Goal: Information Seeking & Learning: Find specific fact

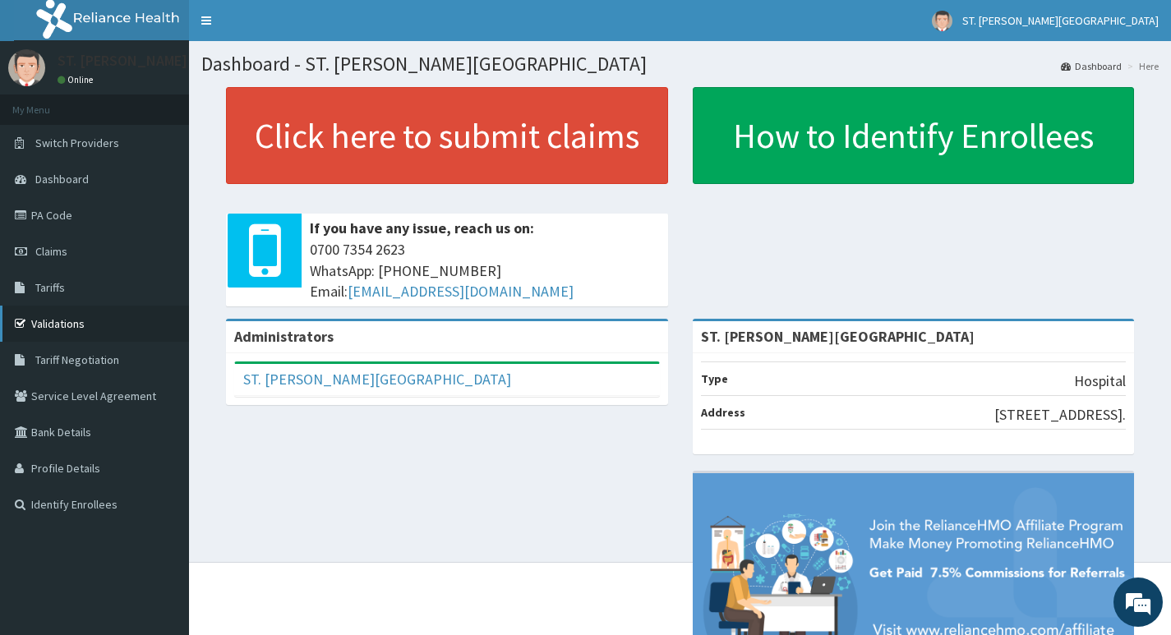
click at [39, 335] on link "Validations" at bounding box center [94, 324] width 189 height 36
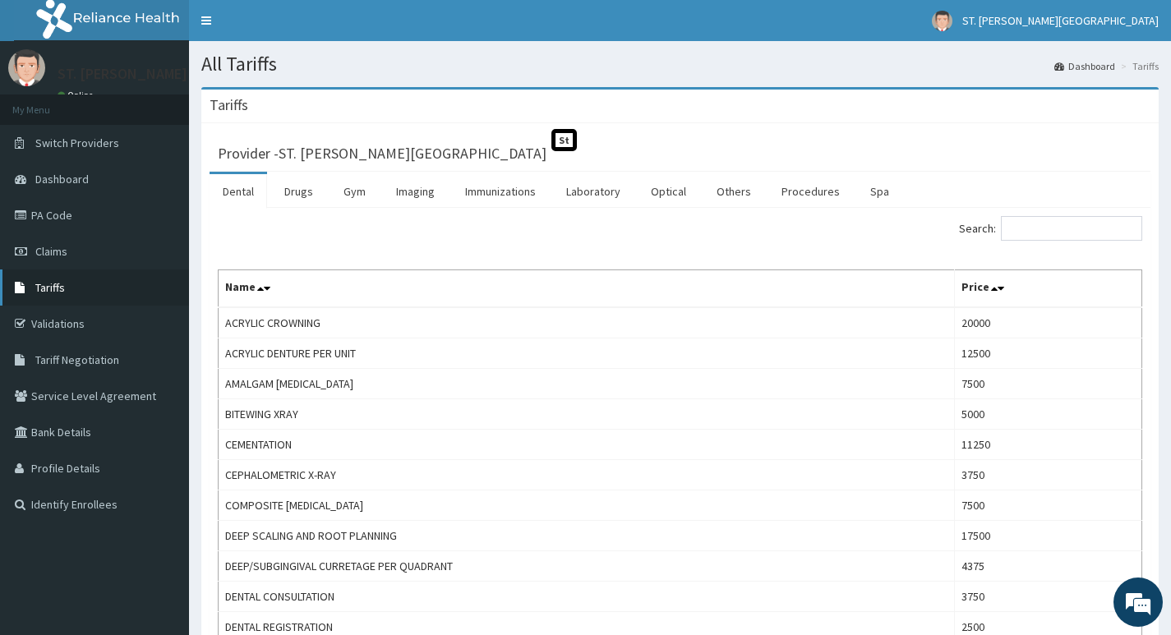
click at [87, 292] on link "Tariffs" at bounding box center [94, 288] width 189 height 36
click at [281, 194] on link "Drugs" at bounding box center [298, 191] width 55 height 35
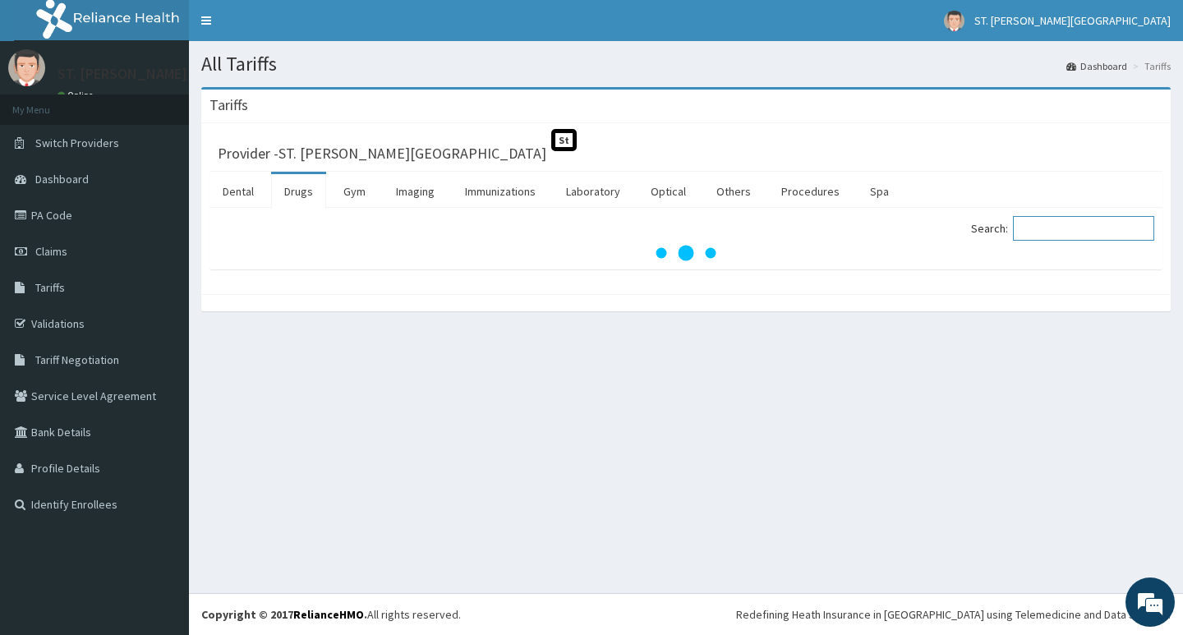
click at [1045, 231] on input "Search:" at bounding box center [1083, 228] width 141 height 25
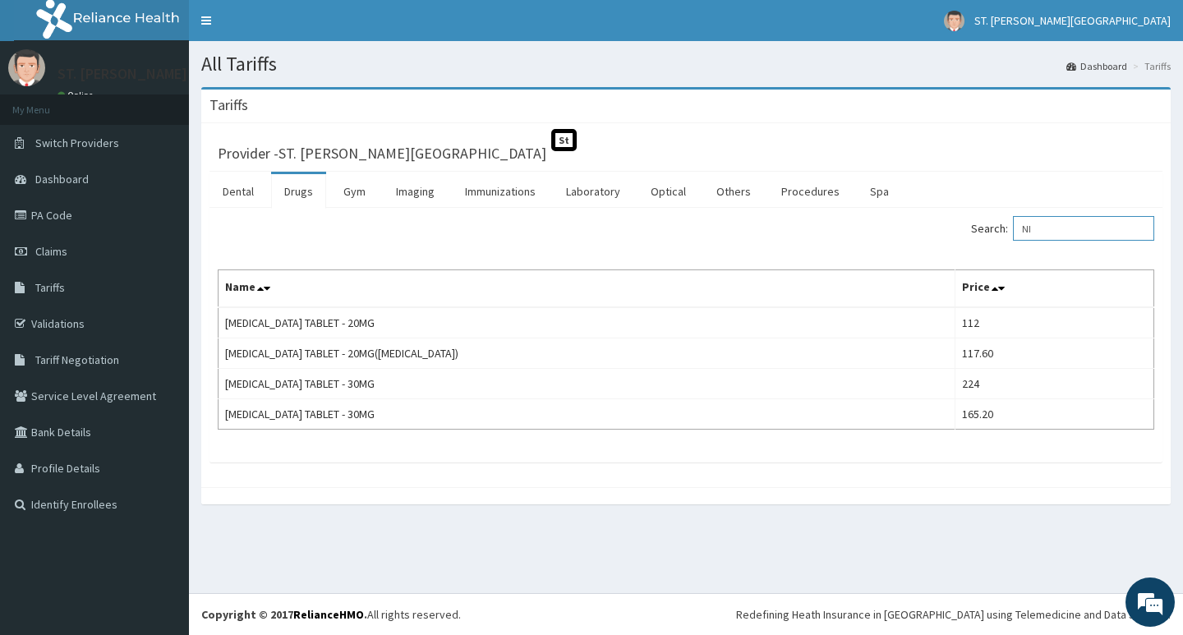
type input "N"
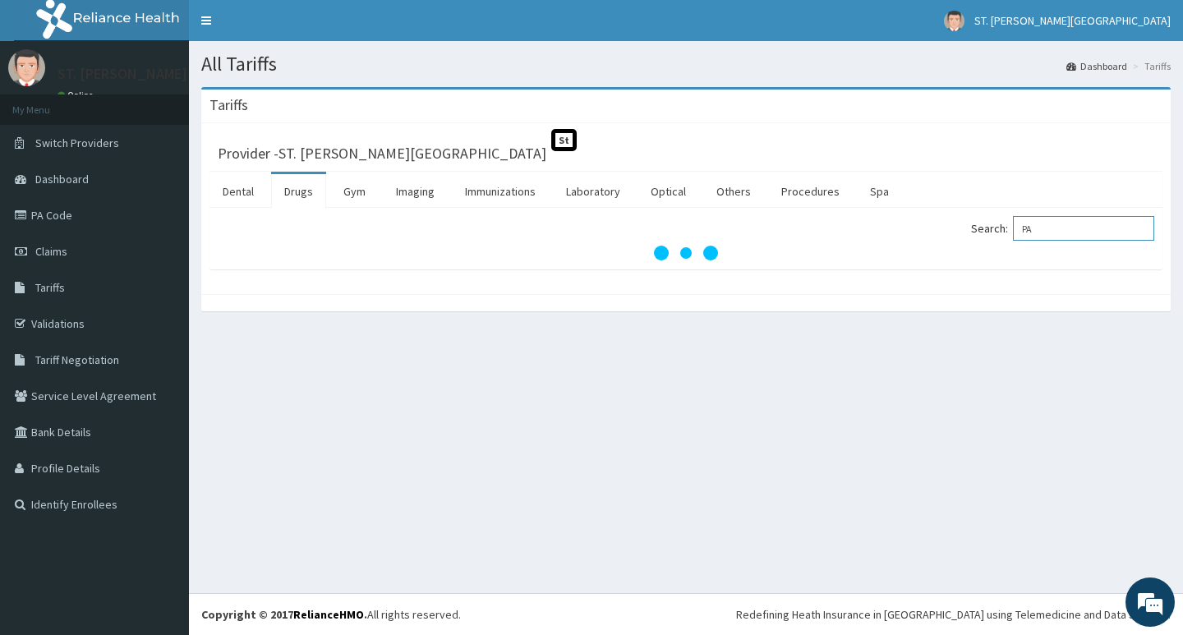
type input "P"
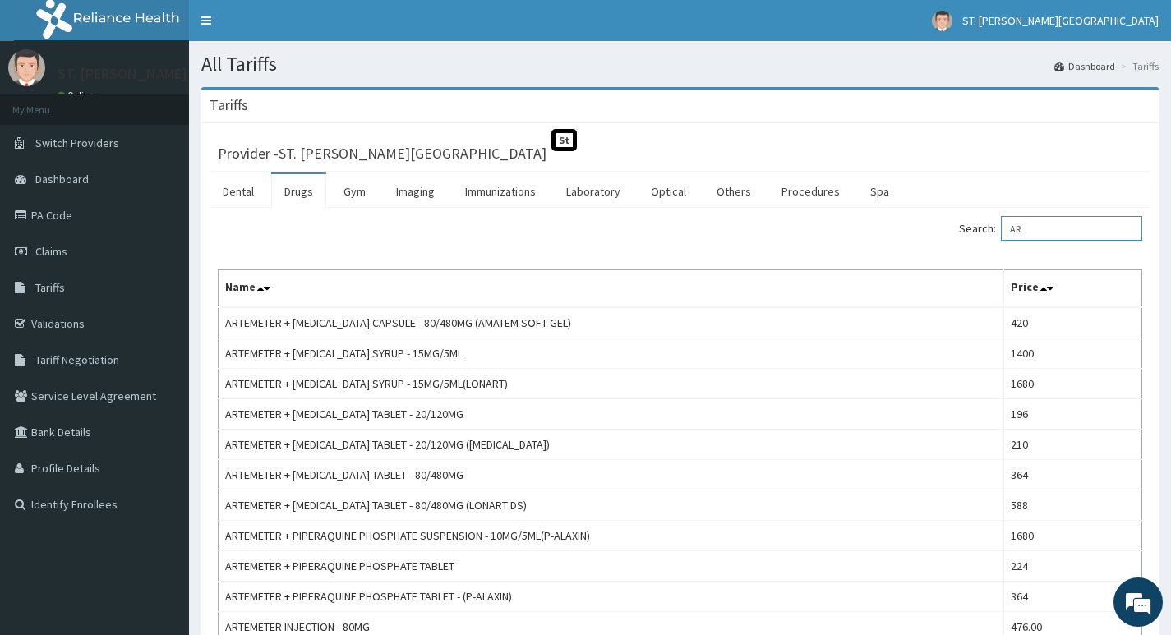
type input "A"
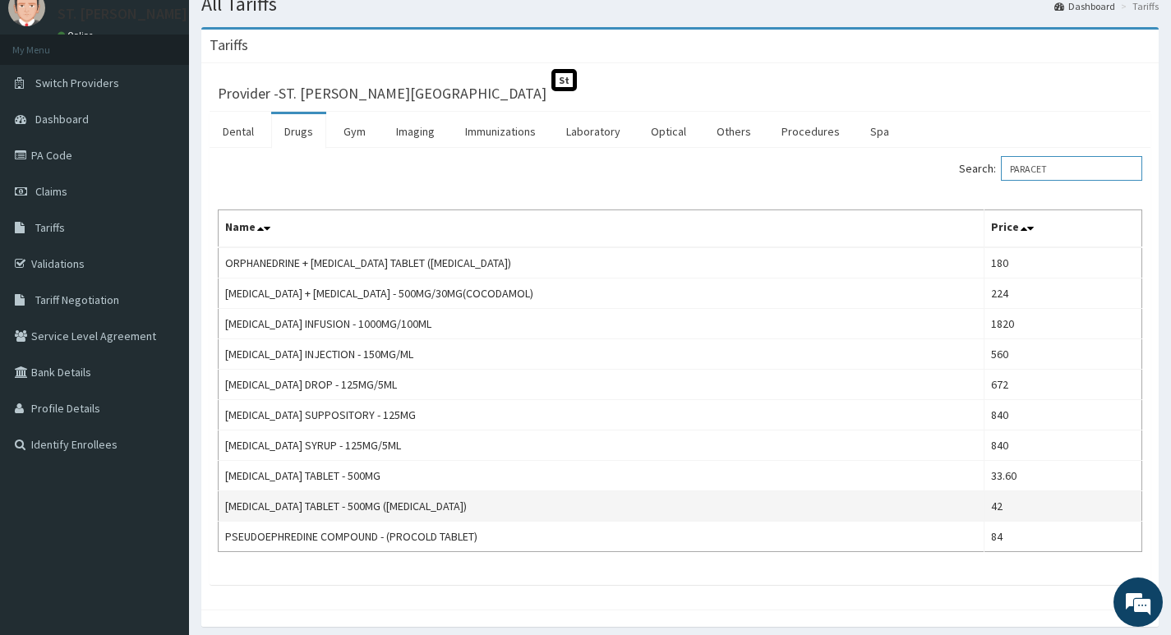
scroll to position [122, 0]
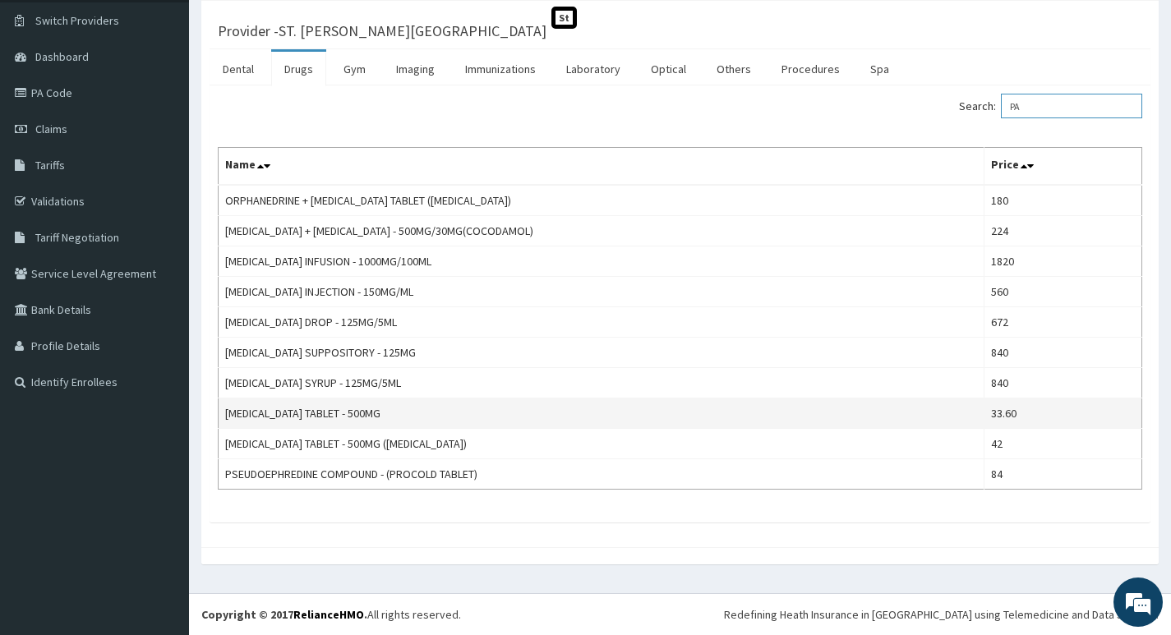
type input "P"
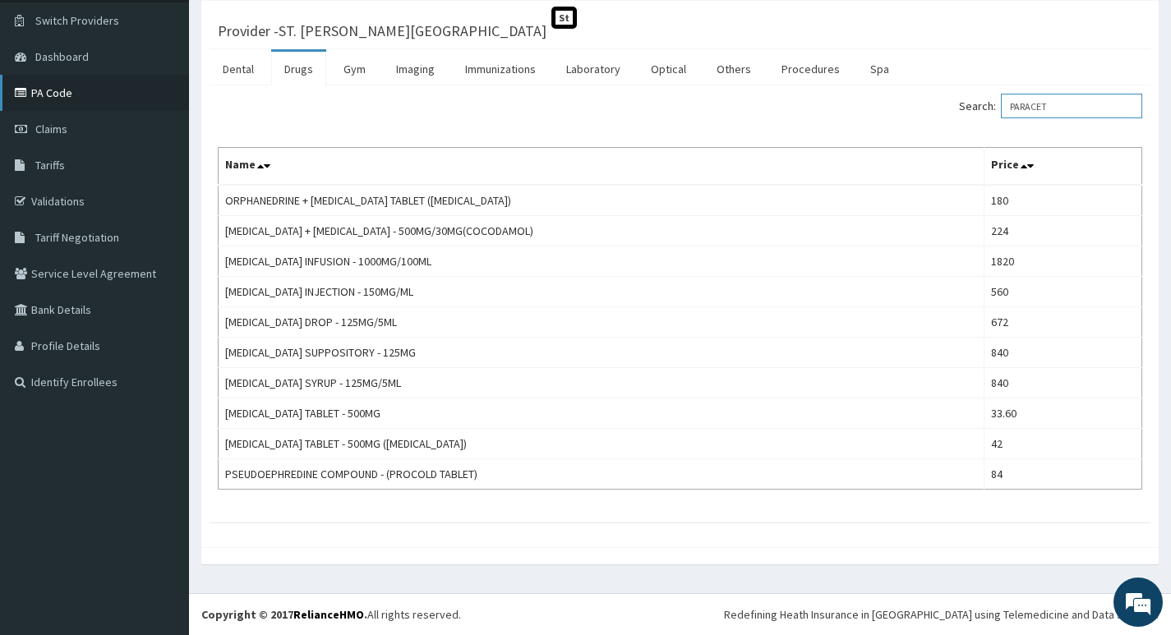
type input "PARACET"
click at [65, 95] on link "PA Code" at bounding box center [94, 93] width 189 height 36
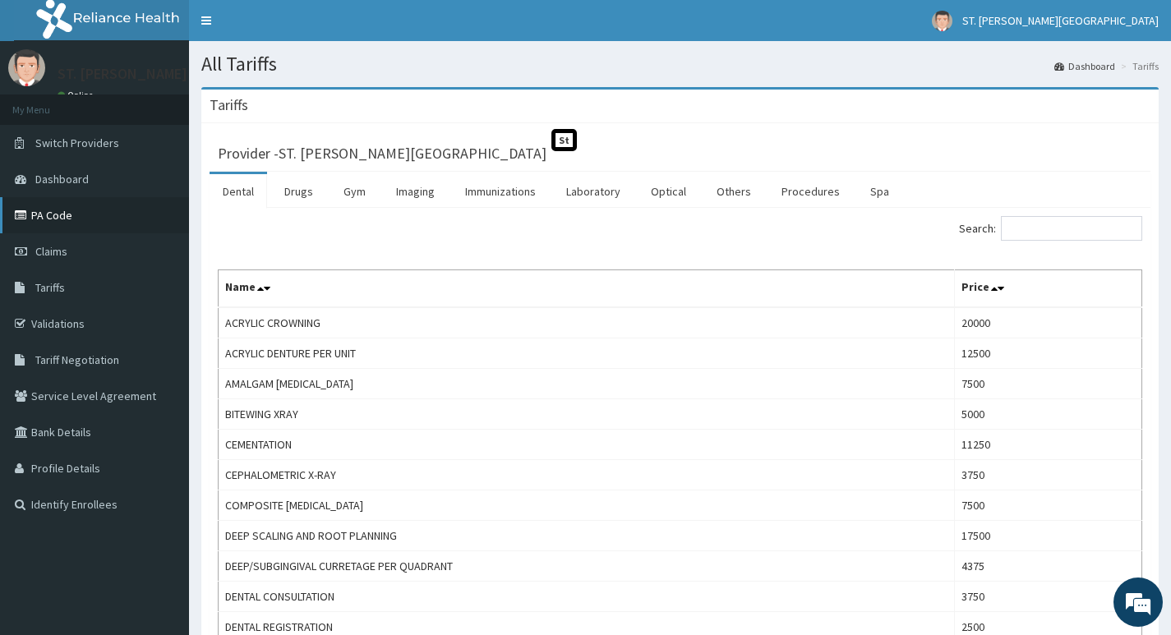
click at [74, 223] on link "PA Code" at bounding box center [94, 215] width 189 height 36
click at [287, 193] on link "Drugs" at bounding box center [298, 191] width 55 height 35
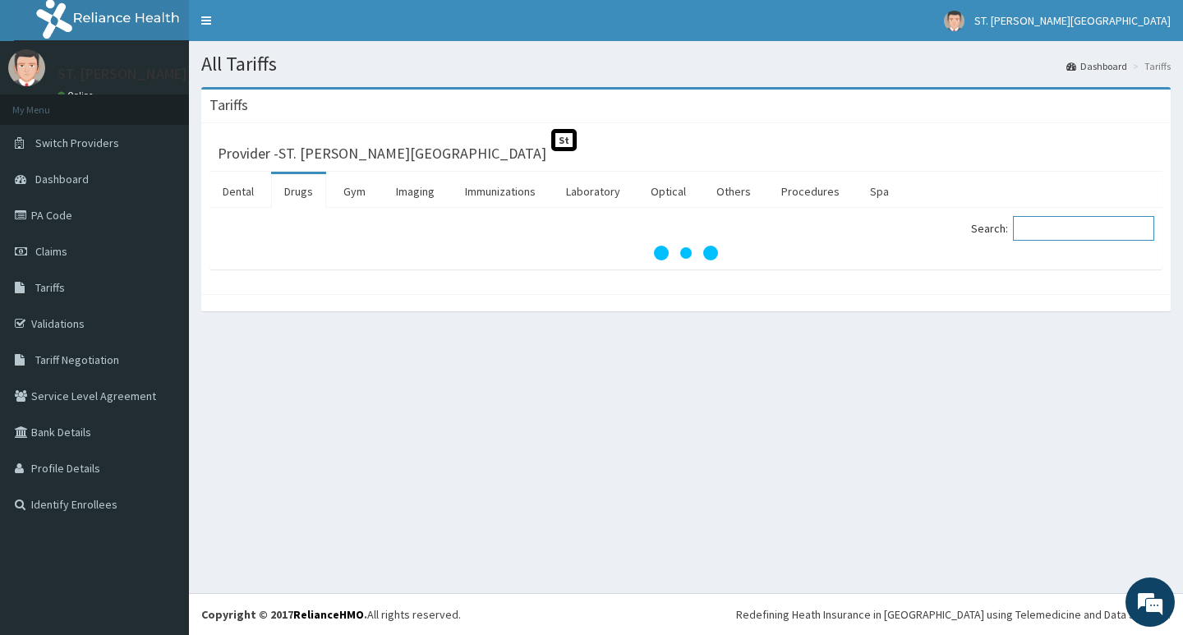
click at [1036, 233] on input "Search:" at bounding box center [1083, 228] width 141 height 25
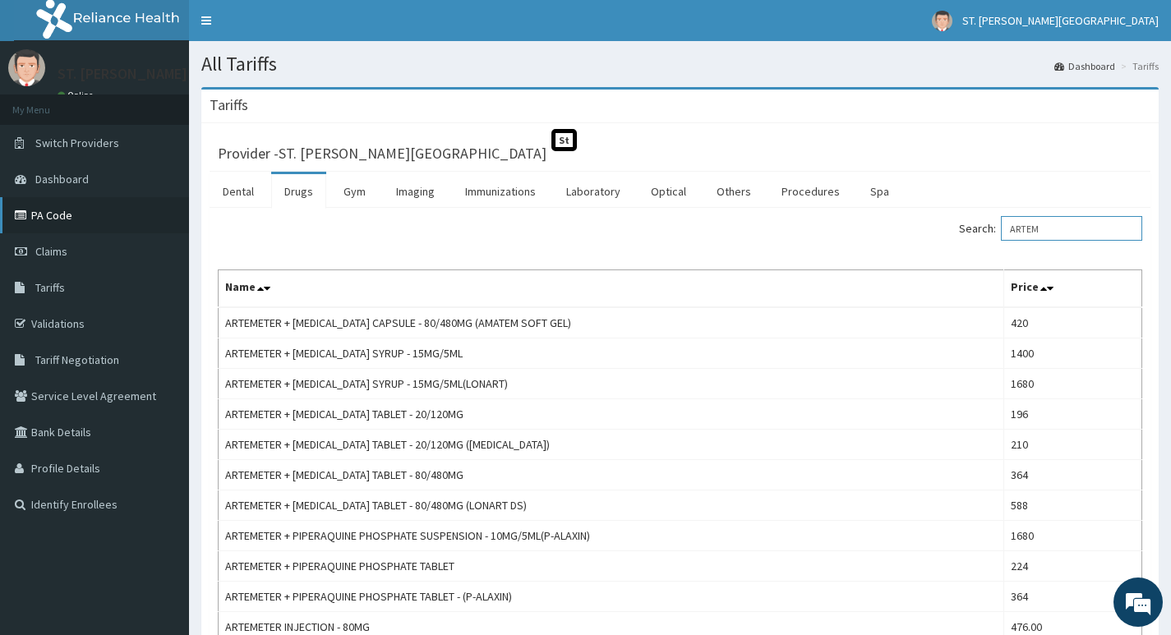
type input "ARTEM"
click at [54, 215] on link "PA Code" at bounding box center [94, 215] width 189 height 36
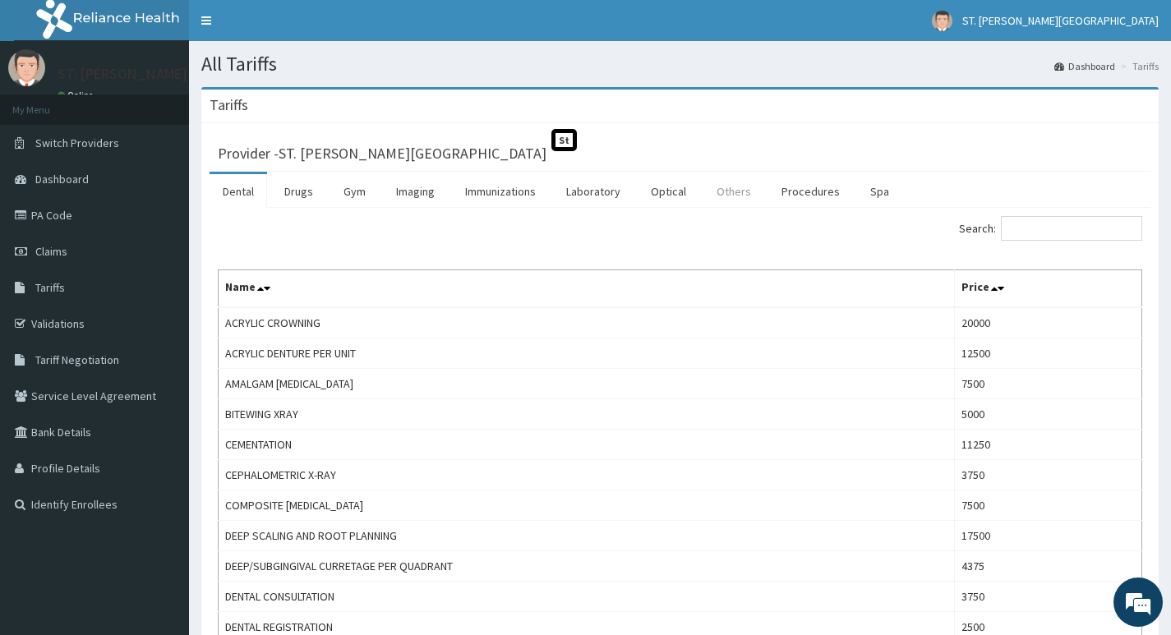
click at [729, 195] on link "Others" at bounding box center [733, 191] width 61 height 35
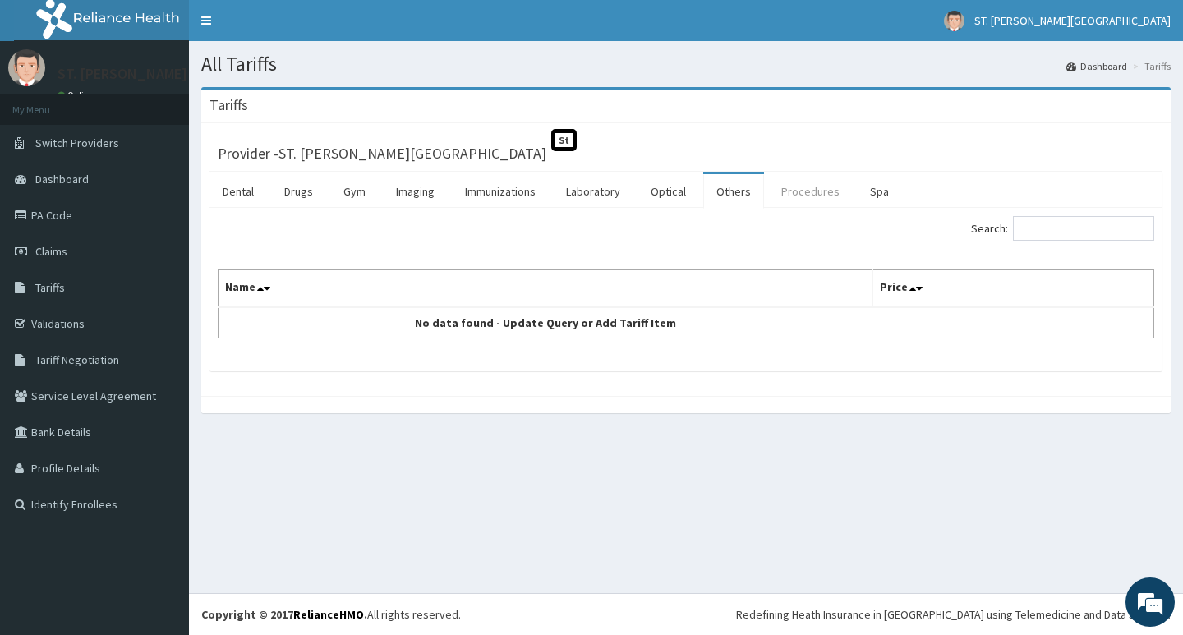
click at [799, 196] on link "Procedures" at bounding box center [810, 191] width 85 height 35
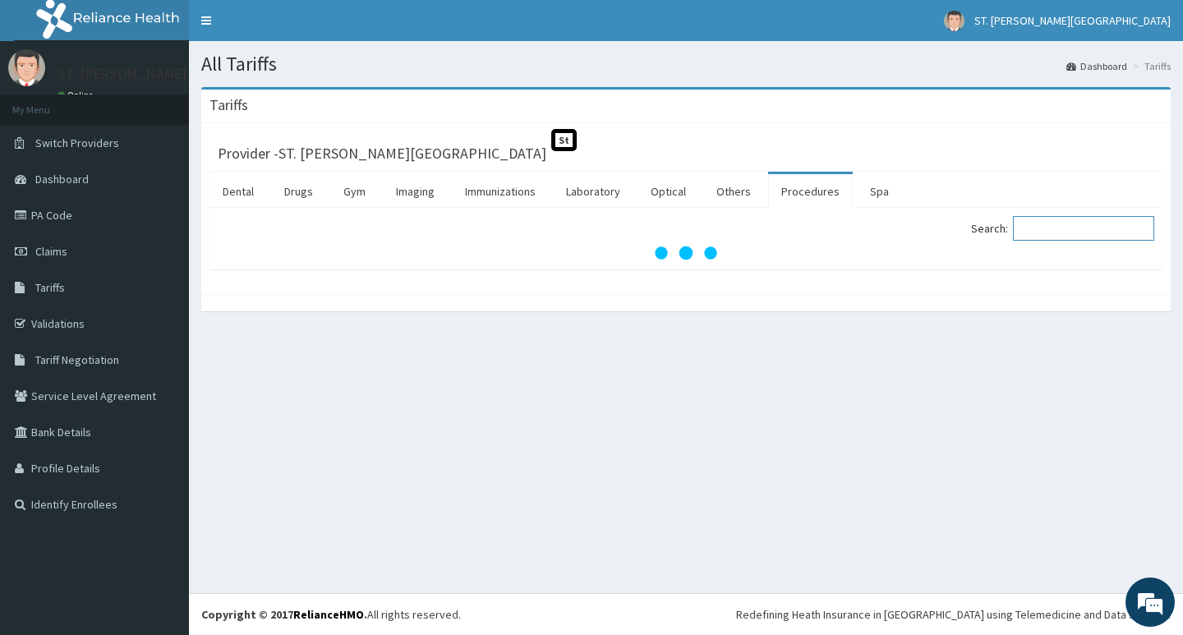
click at [1036, 228] on input "Search:" at bounding box center [1083, 228] width 141 height 25
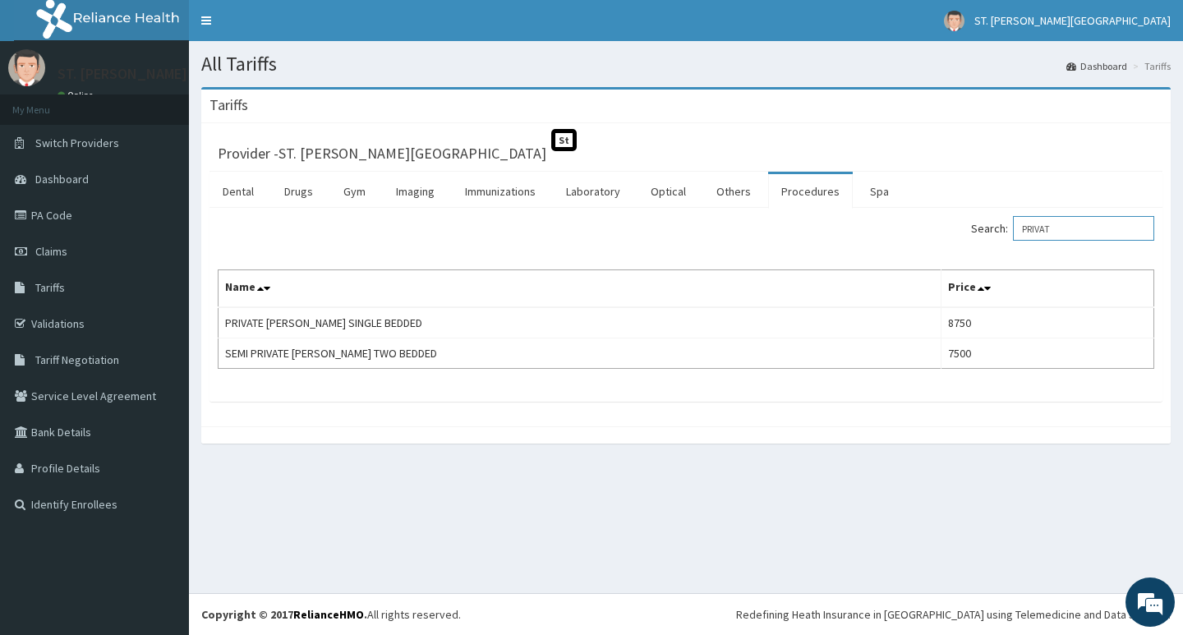
type input "PRIVAT"
click at [29, 214] on icon at bounding box center [23, 216] width 16 height 12
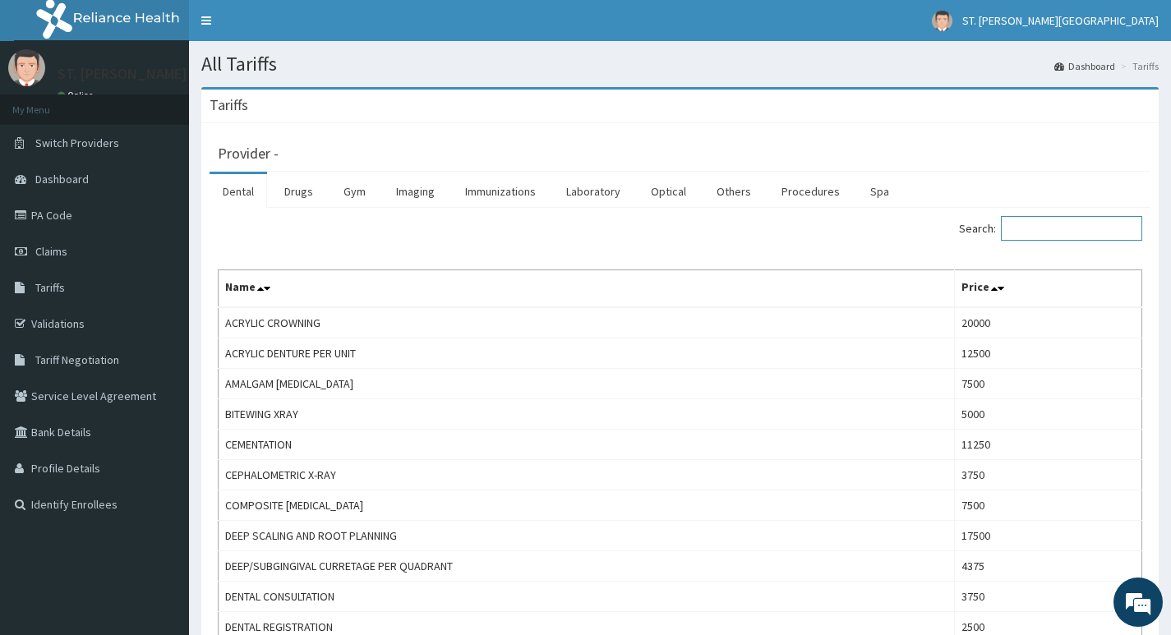
click at [1046, 233] on input "Search:" at bounding box center [1071, 228] width 141 height 25
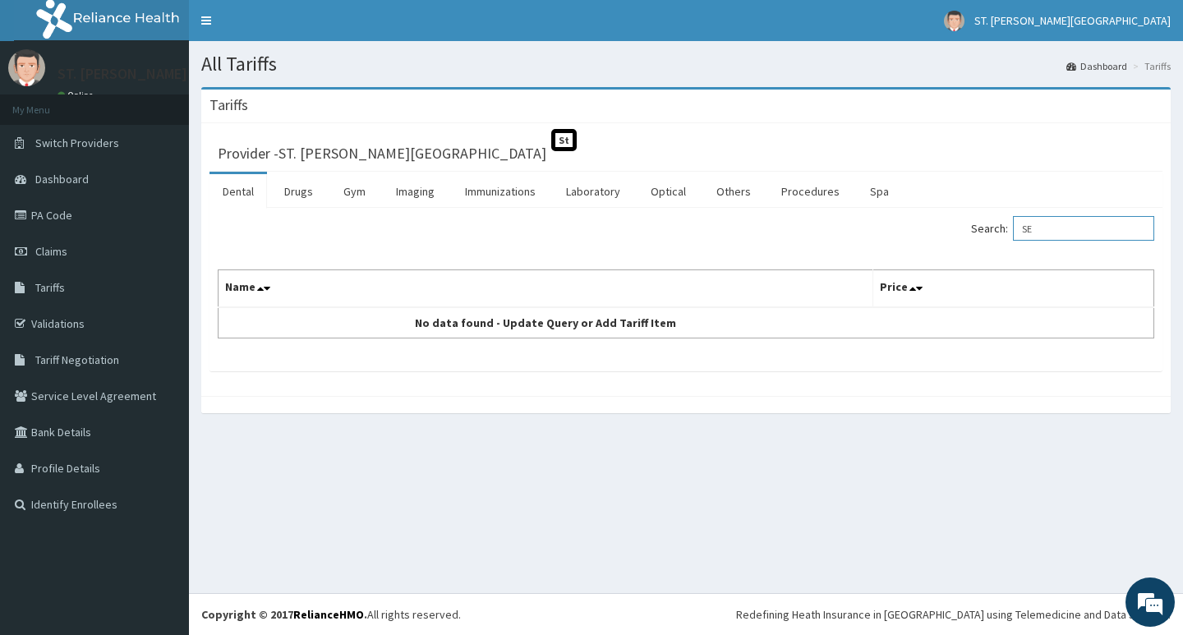
type input "S"
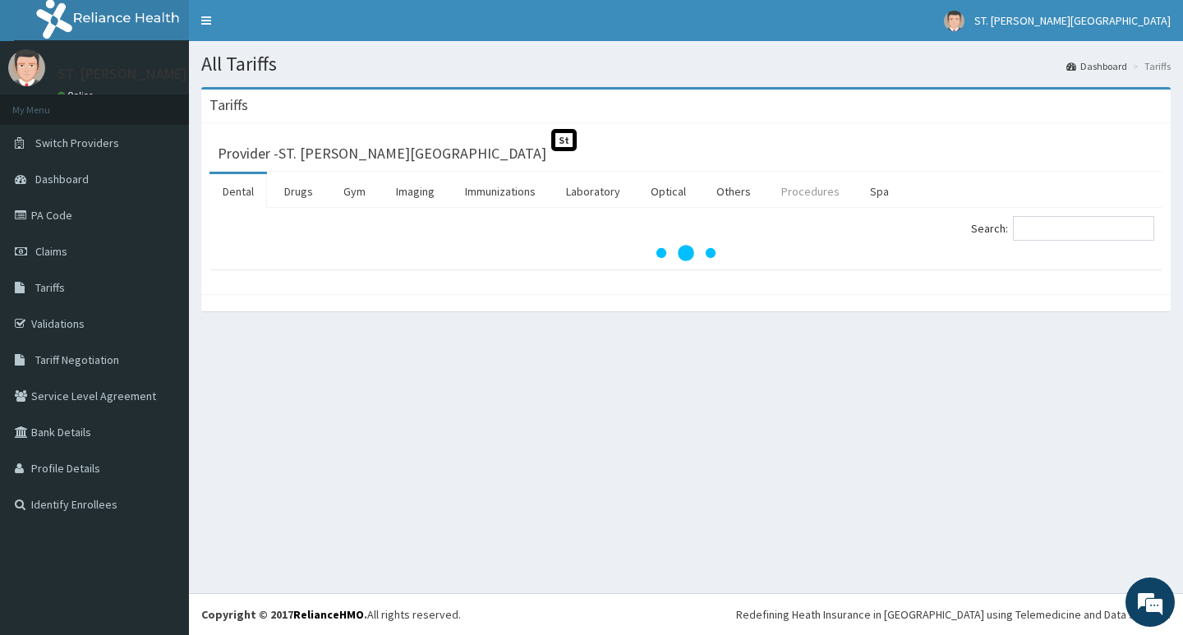
click at [827, 192] on link "Procedures" at bounding box center [810, 191] width 85 height 35
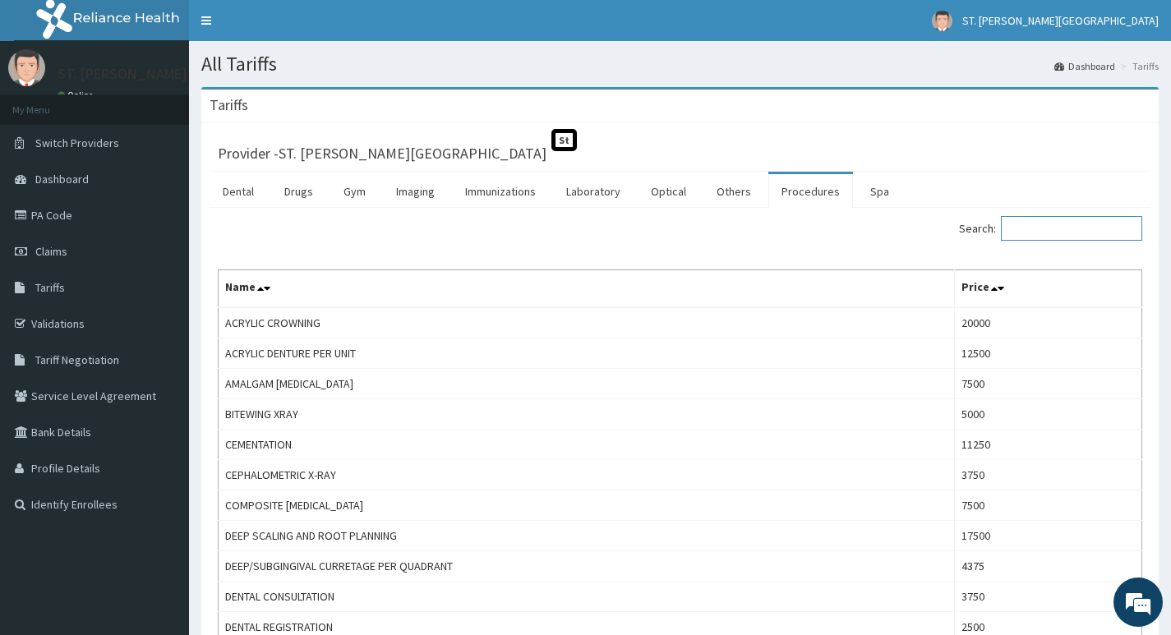
click at [1040, 222] on input "Search:" at bounding box center [1071, 228] width 141 height 25
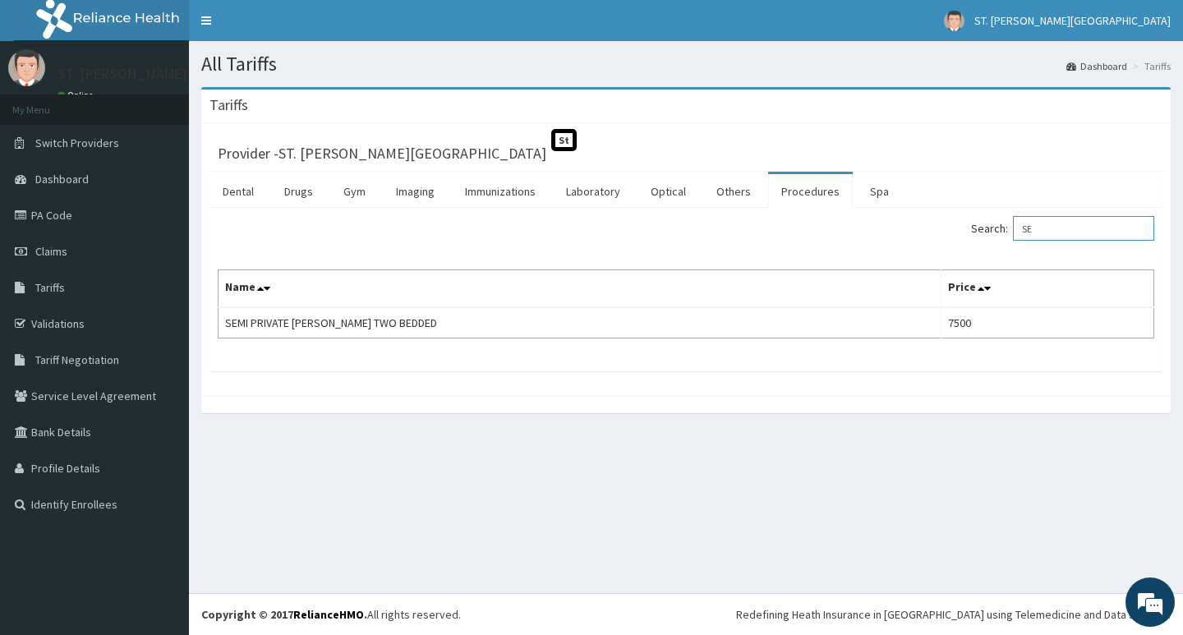
type input "S"
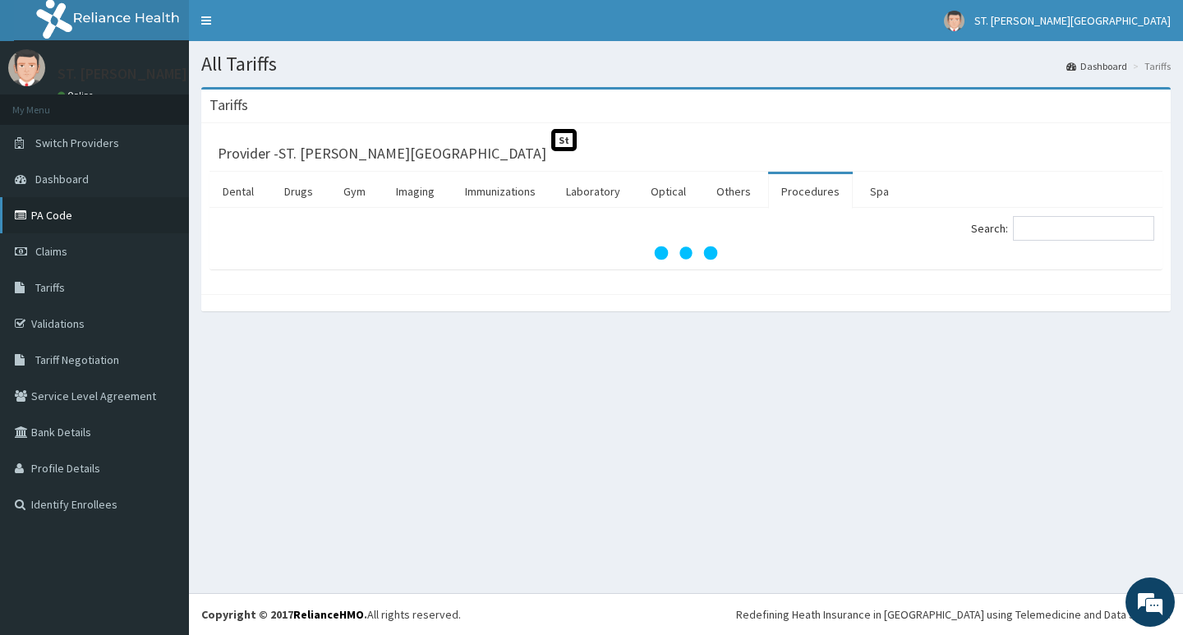
click at [85, 225] on link "PA Code" at bounding box center [94, 215] width 189 height 36
